Goal: Information Seeking & Learning: Learn about a topic

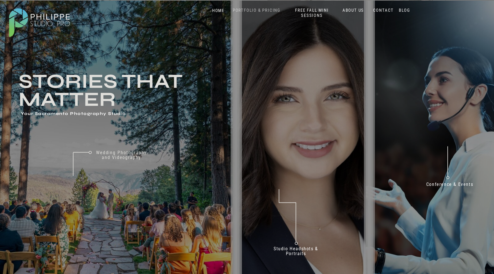
click at [258, 11] on nav "PORTFOLIO & PRICING" at bounding box center [257, 10] width 52 height 5
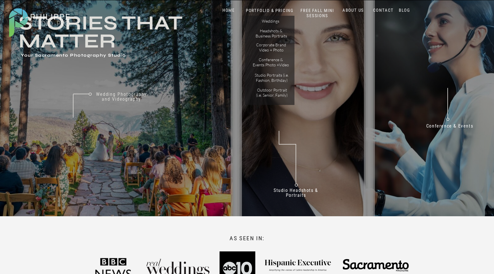
scroll to position [72, 0]
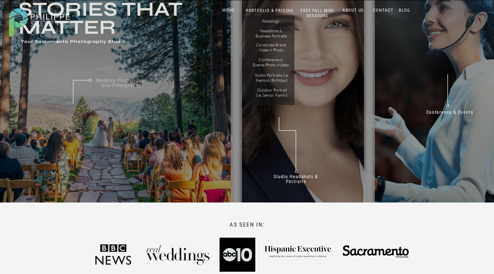
click at [128, 88] on nav "Wedding Photography and Videography" at bounding box center [121, 85] width 59 height 15
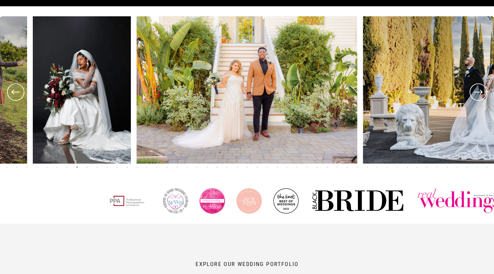
scroll to position [241, 0]
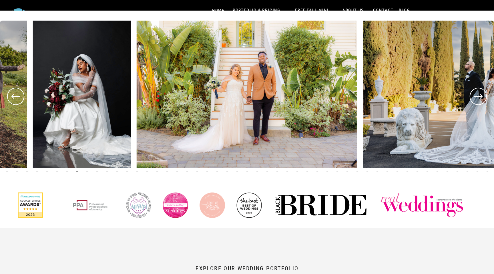
click at [479, 97] on icon at bounding box center [478, 96] width 21 height 21
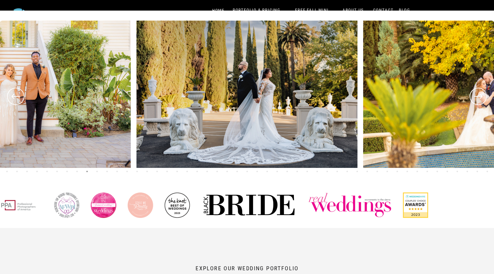
click at [480, 100] on icon at bounding box center [478, 96] width 21 height 21
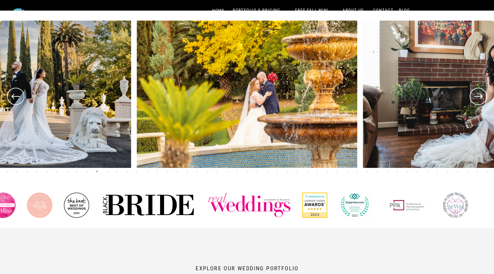
click at [480, 100] on icon at bounding box center [478, 96] width 21 height 21
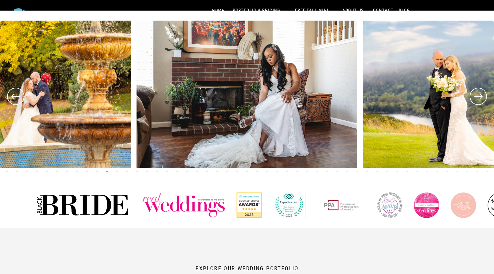
click at [480, 100] on icon at bounding box center [478, 96] width 21 height 21
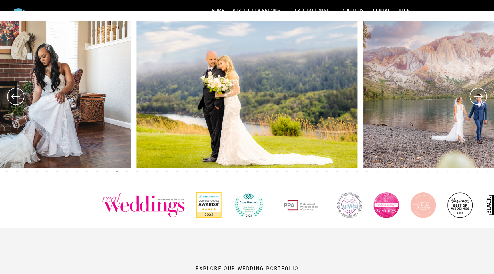
click at [480, 100] on icon at bounding box center [478, 96] width 21 height 21
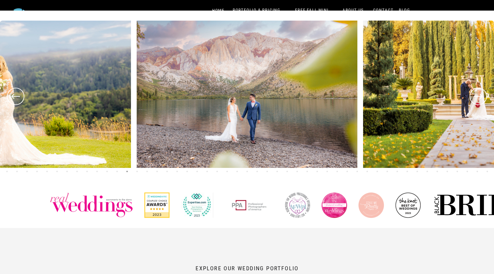
click at [480, 100] on icon at bounding box center [478, 96] width 21 height 21
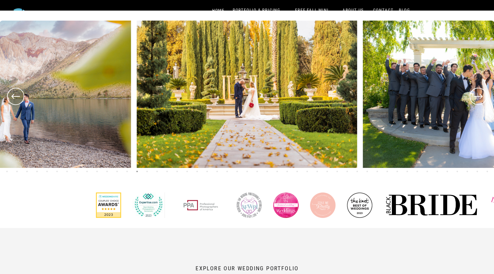
click at [480, 100] on icon at bounding box center [478, 96] width 21 height 21
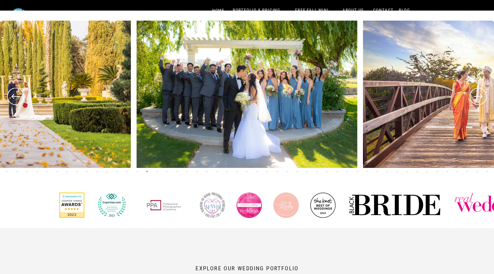
click at [479, 98] on icon at bounding box center [478, 96] width 21 height 21
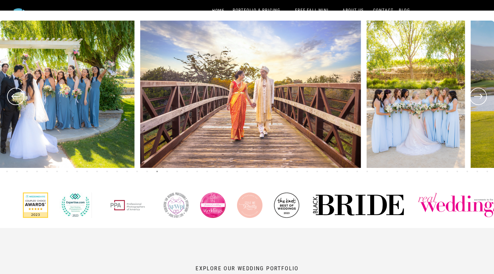
click at [479, 98] on icon at bounding box center [478, 96] width 21 height 21
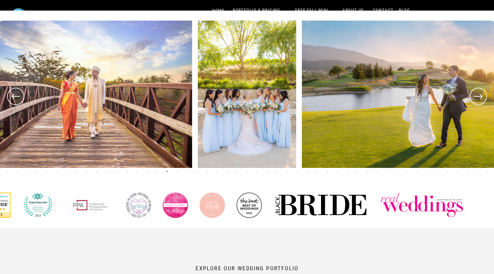
click at [479, 98] on icon at bounding box center [478, 96] width 21 height 21
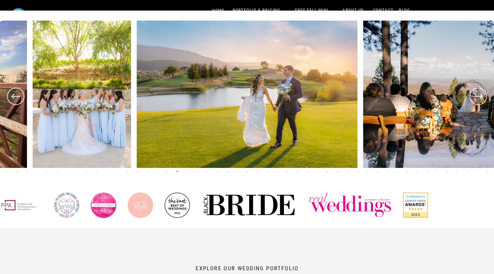
click at [479, 98] on icon at bounding box center [478, 96] width 21 height 21
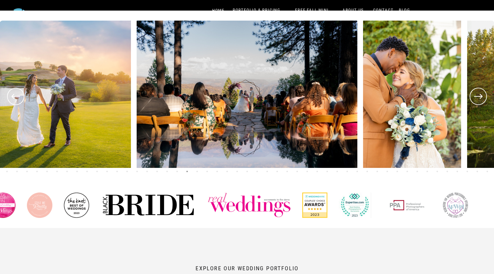
click at [479, 97] on icon at bounding box center [478, 96] width 21 height 21
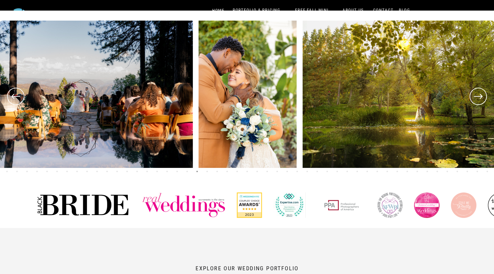
click at [478, 94] on icon at bounding box center [478, 96] width 21 height 21
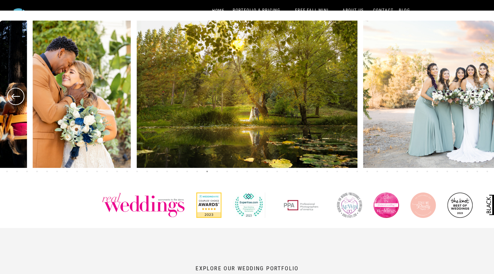
click at [478, 94] on icon at bounding box center [478, 96] width 21 height 21
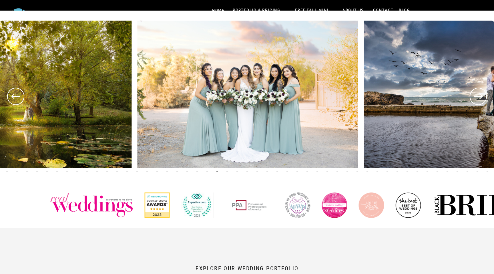
click at [478, 94] on icon at bounding box center [478, 96] width 21 height 21
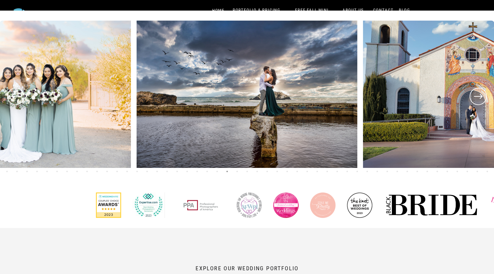
click at [484, 83] on img at bounding box center [473, 94] width 221 height 147
click at [484, 99] on icon at bounding box center [478, 96] width 21 height 21
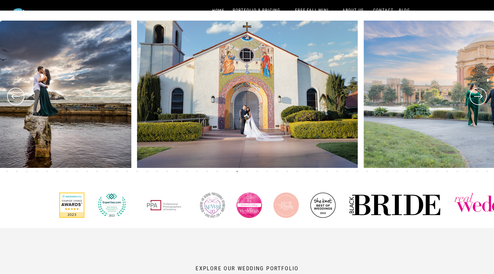
click at [484, 99] on icon at bounding box center [478, 96] width 21 height 21
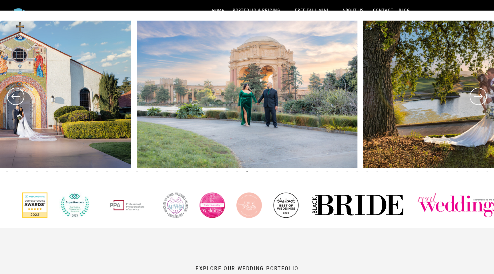
click at [483, 99] on icon at bounding box center [478, 96] width 21 height 21
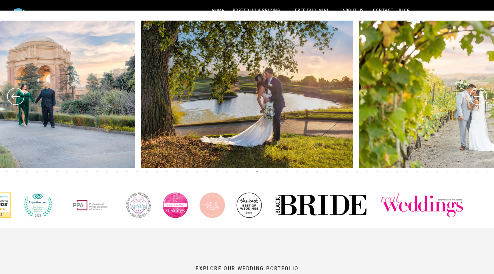
click at [483, 99] on icon at bounding box center [478, 96] width 21 height 21
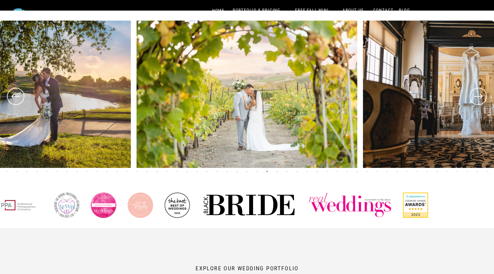
click at [483, 99] on icon at bounding box center [478, 96] width 21 height 21
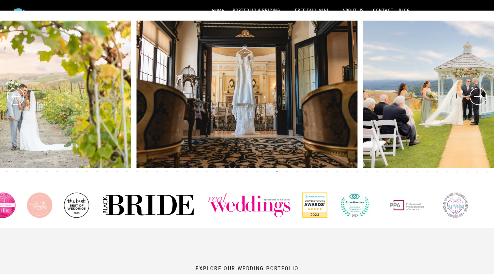
click at [483, 99] on icon at bounding box center [478, 96] width 21 height 21
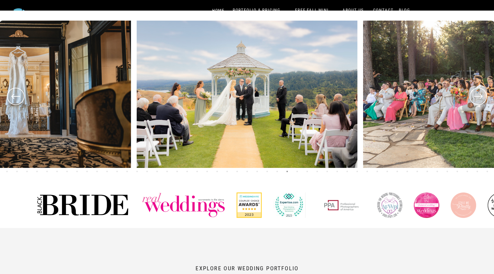
click at [482, 99] on icon at bounding box center [478, 96] width 21 height 21
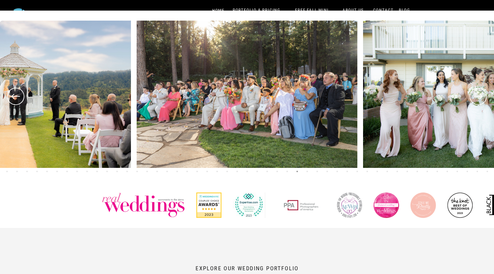
click at [480, 98] on icon at bounding box center [478, 96] width 21 height 21
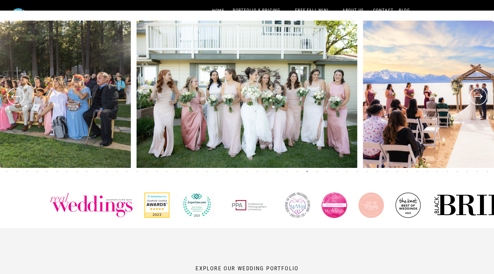
click at [480, 98] on icon at bounding box center [478, 96] width 21 height 21
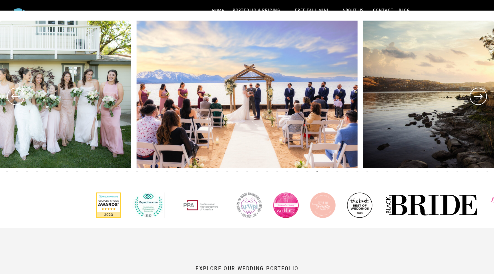
click at [480, 98] on icon at bounding box center [478, 96] width 21 height 21
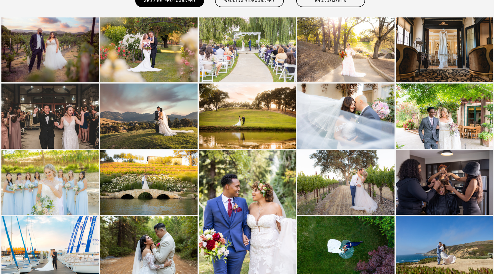
scroll to position [542, 0]
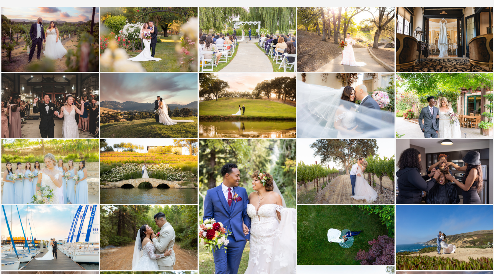
click at [347, 102] on img at bounding box center [346, 105] width 98 height 65
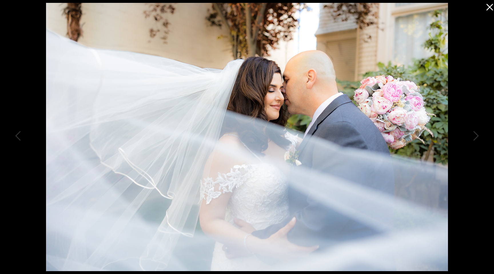
click at [488, 9] on icon at bounding box center [488, 5] width 11 height 11
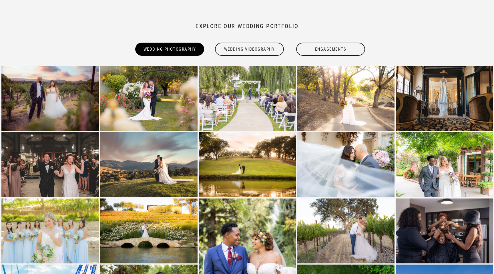
scroll to position [483, 0]
click at [254, 54] on div "Wedding Videography" at bounding box center [249, 49] width 70 height 13
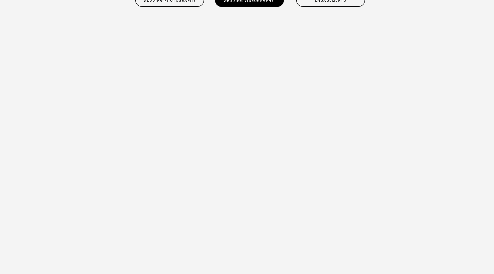
scroll to position [535, 0]
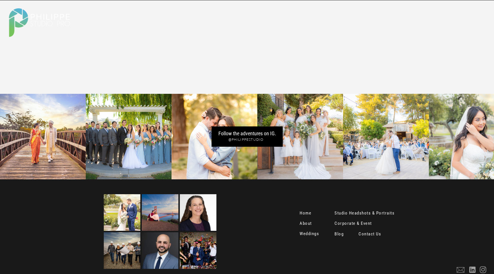
scroll to position [2155, 0]
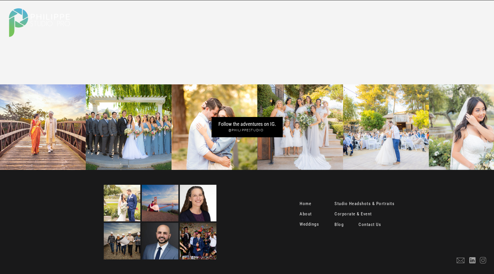
click at [484, 261] on icon at bounding box center [483, 260] width 8 height 12
